Goal: Information Seeking & Learning: Find specific page/section

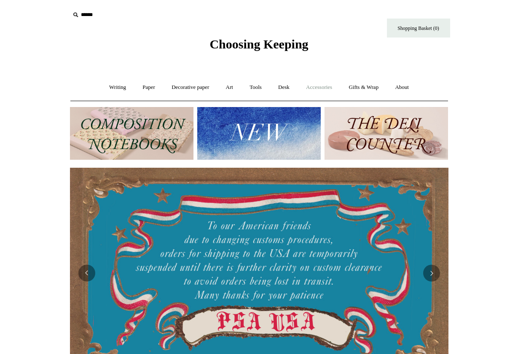
click at [314, 88] on link "Accessories +" at bounding box center [319, 87] width 41 height 22
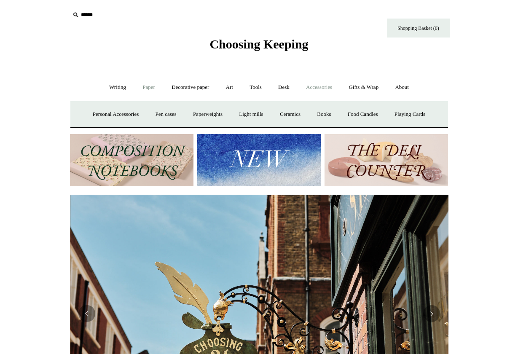
scroll to position [0, 379]
click at [116, 86] on link "Writing +" at bounding box center [118, 87] width 32 height 22
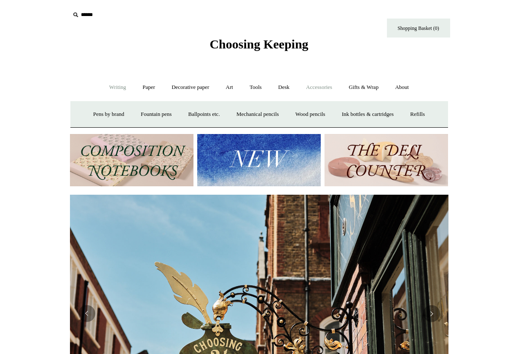
click at [336, 91] on link "Accessories +" at bounding box center [319, 87] width 41 height 22
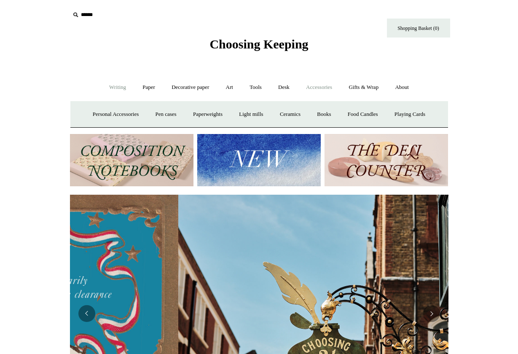
scroll to position [0, 3]
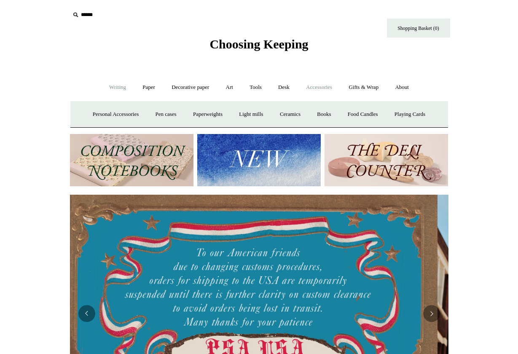
click at [122, 87] on link "Writing +" at bounding box center [118, 87] width 32 height 22
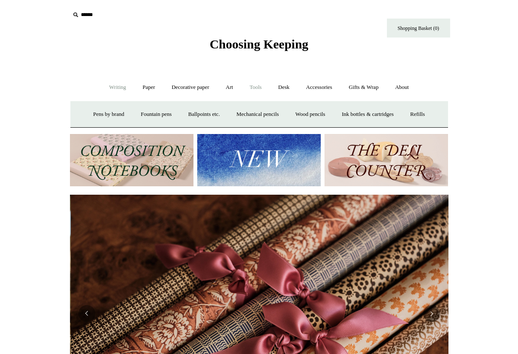
scroll to position [0, 757]
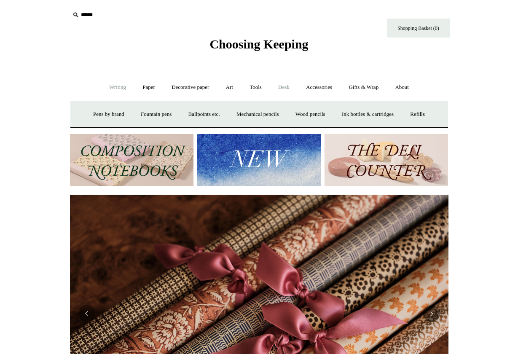
click at [289, 85] on link "Desk +" at bounding box center [284, 87] width 27 height 22
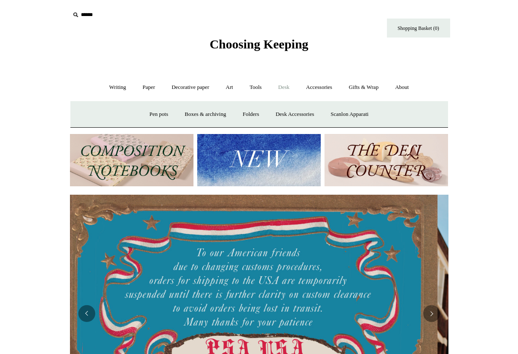
scroll to position [0, 0]
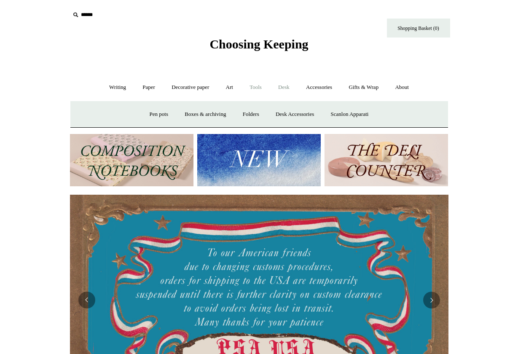
click at [258, 87] on link "Tools +" at bounding box center [255, 87] width 27 height 22
click at [226, 88] on link "Art +" at bounding box center [229, 87] width 22 height 22
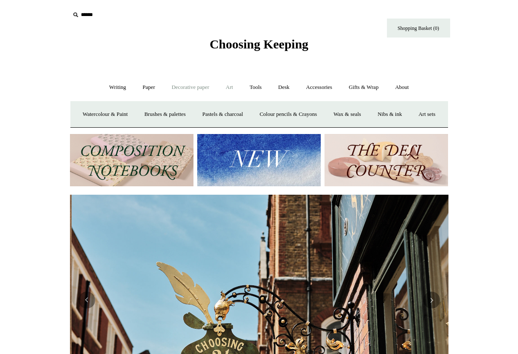
scroll to position [0, 379]
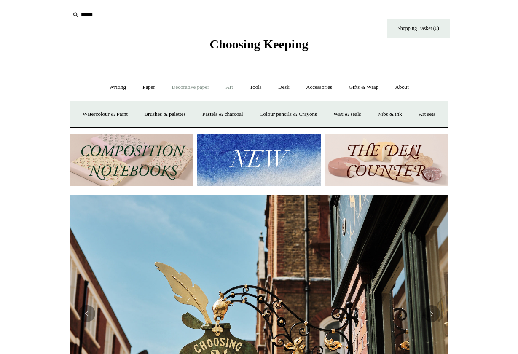
click at [192, 87] on link "Decorative paper +" at bounding box center [190, 87] width 53 height 22
click at [152, 88] on link "Paper +" at bounding box center [149, 87] width 28 height 22
click at [116, 86] on link "Writing +" at bounding box center [118, 87] width 32 height 22
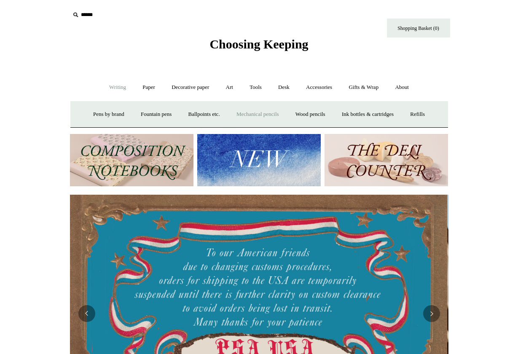
scroll to position [0, 0]
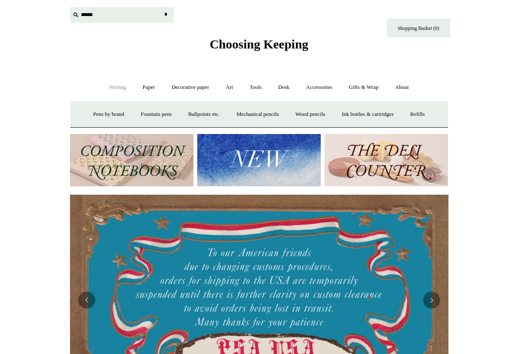
click at [95, 18] on input "text" at bounding box center [122, 15] width 104 height 16
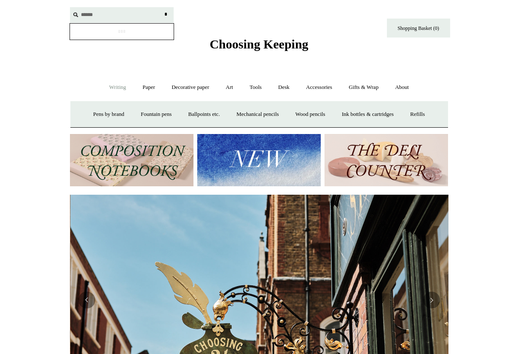
scroll to position [0, 379]
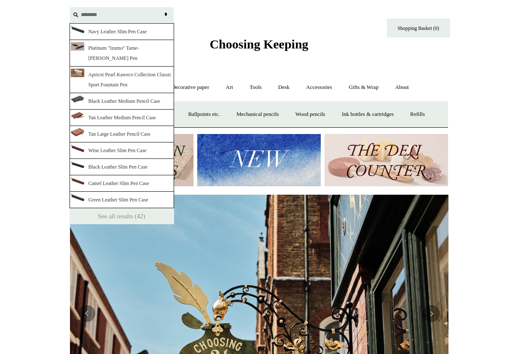
type input "********"
click at [166, 14] on input "*" at bounding box center [166, 14] width 8 height 15
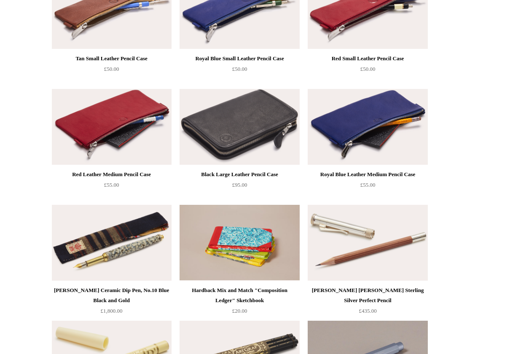
scroll to position [1237, 0]
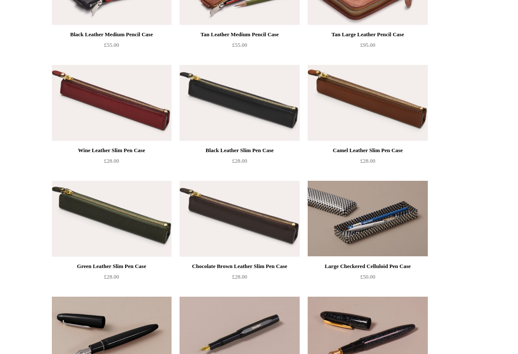
scroll to position [327, 0]
